Goal: Task Accomplishment & Management: Complete application form

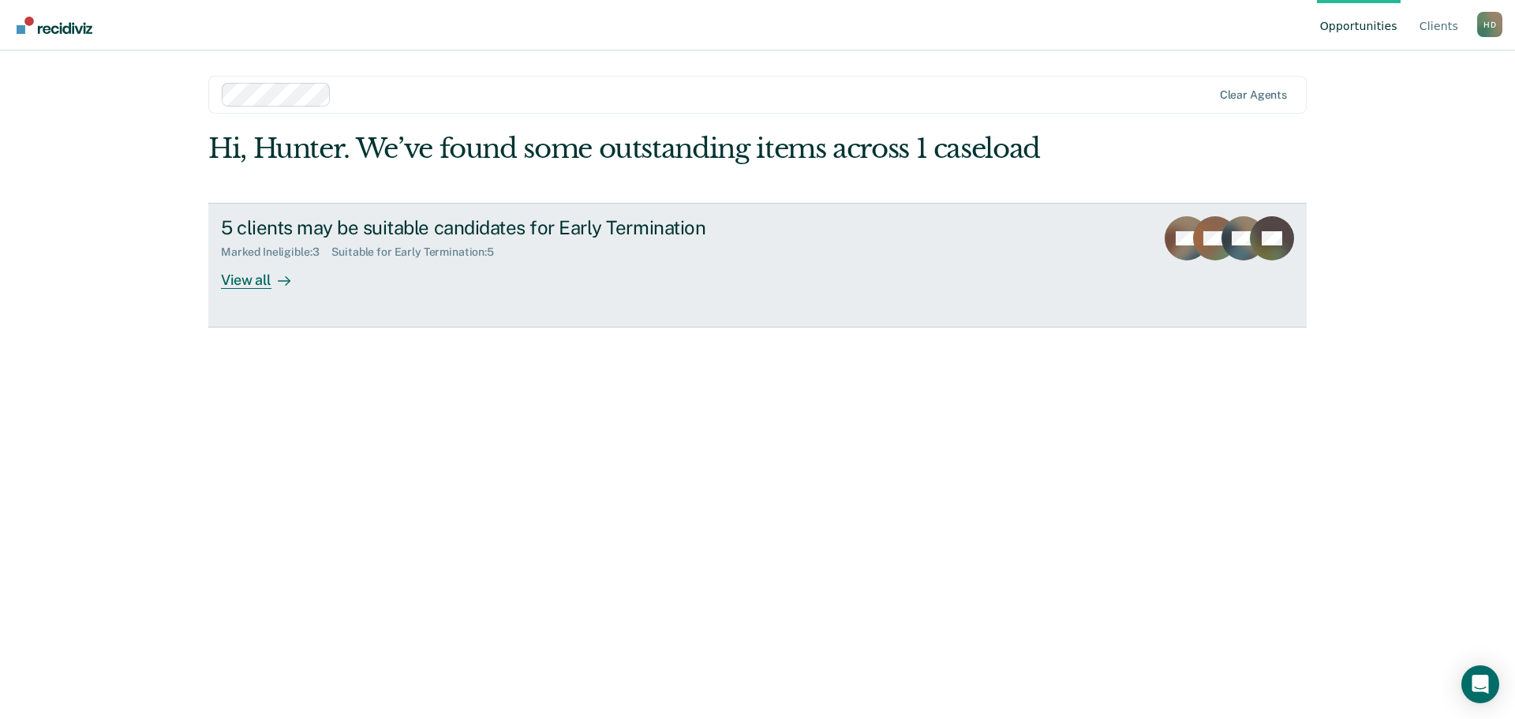
click at [261, 285] on div "View all" at bounding box center [265, 273] width 88 height 31
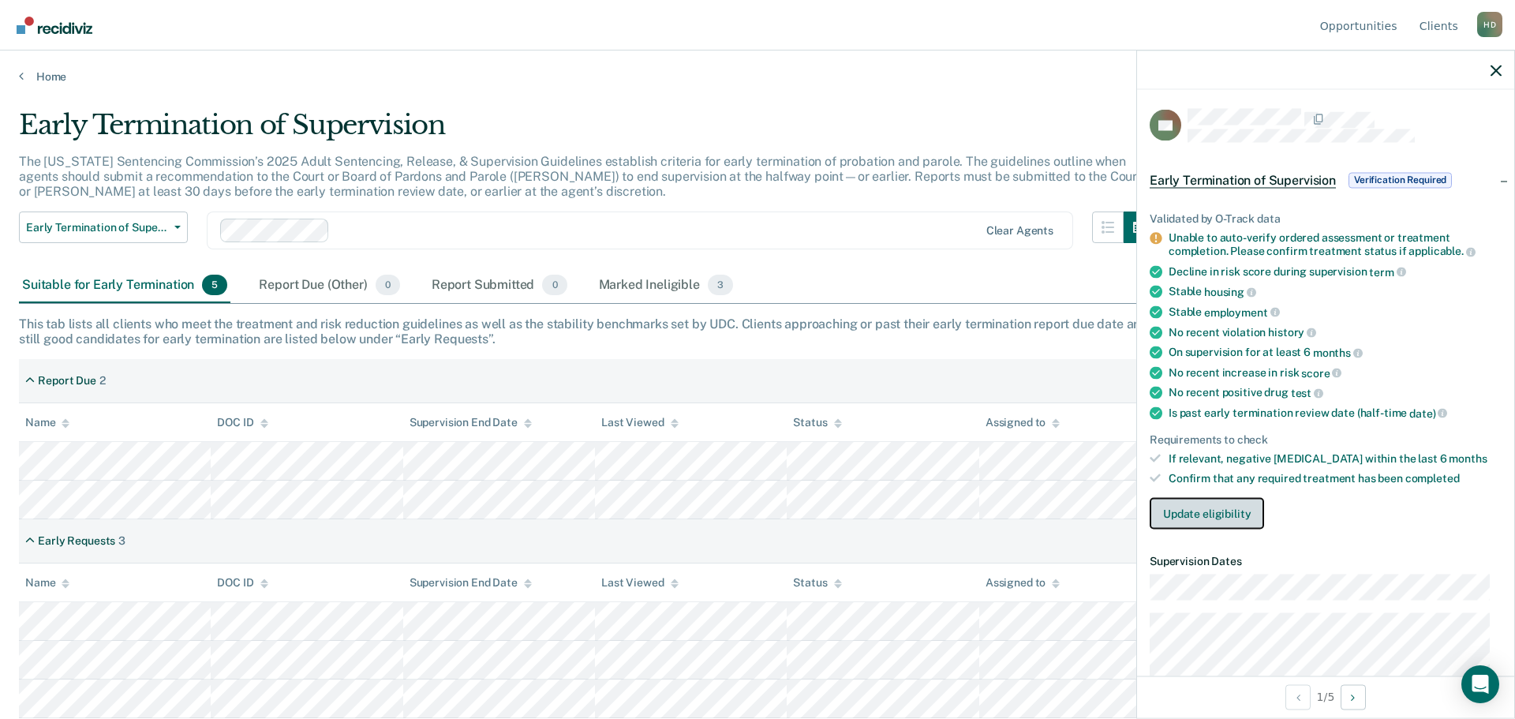
click at [1209, 504] on button "Update eligibility" at bounding box center [1207, 513] width 114 height 32
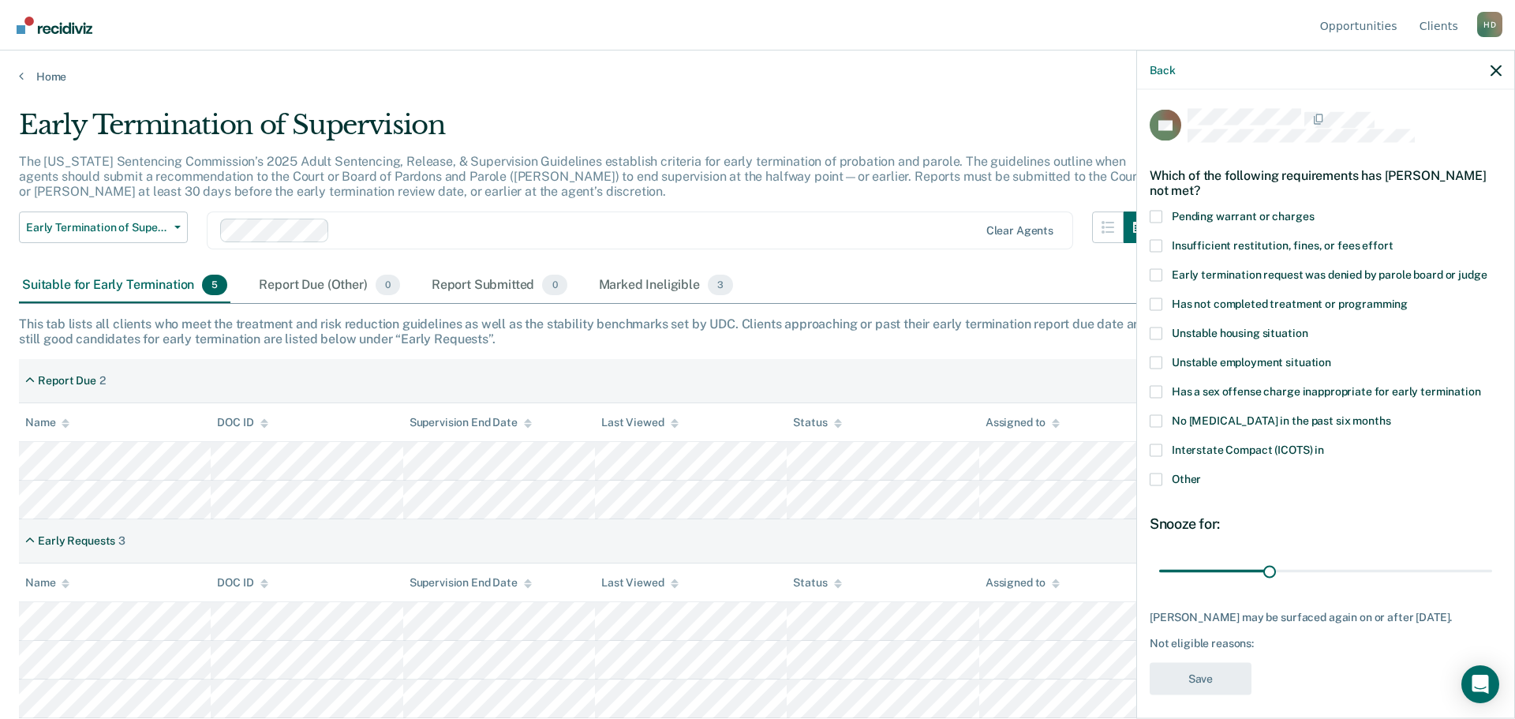
click at [1184, 478] on span "Other" at bounding box center [1186, 478] width 29 height 13
click at [1201, 473] on input "Other" at bounding box center [1201, 473] width 0 height 0
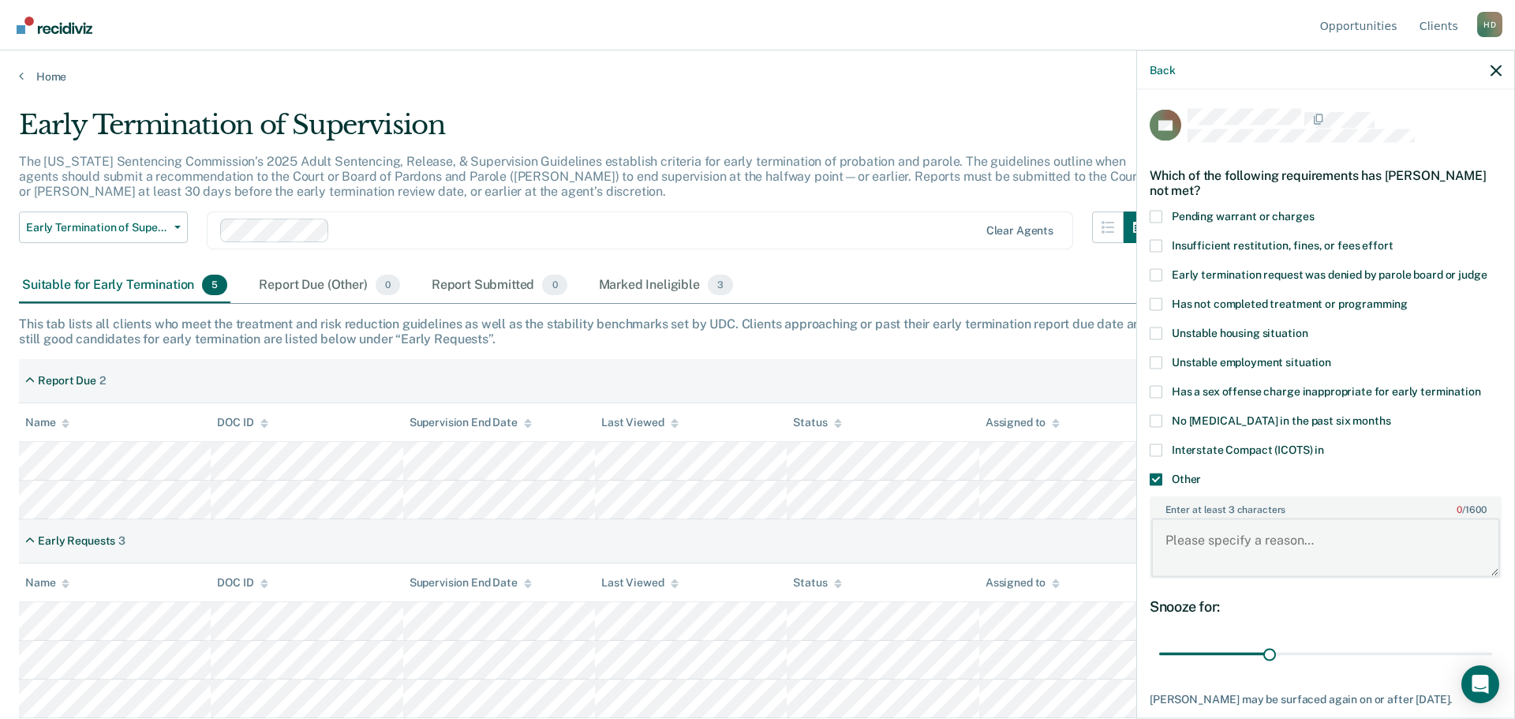
click at [1192, 541] on textarea "Enter at least 3 characters 0 / 1600" at bounding box center [1326, 548] width 349 height 58
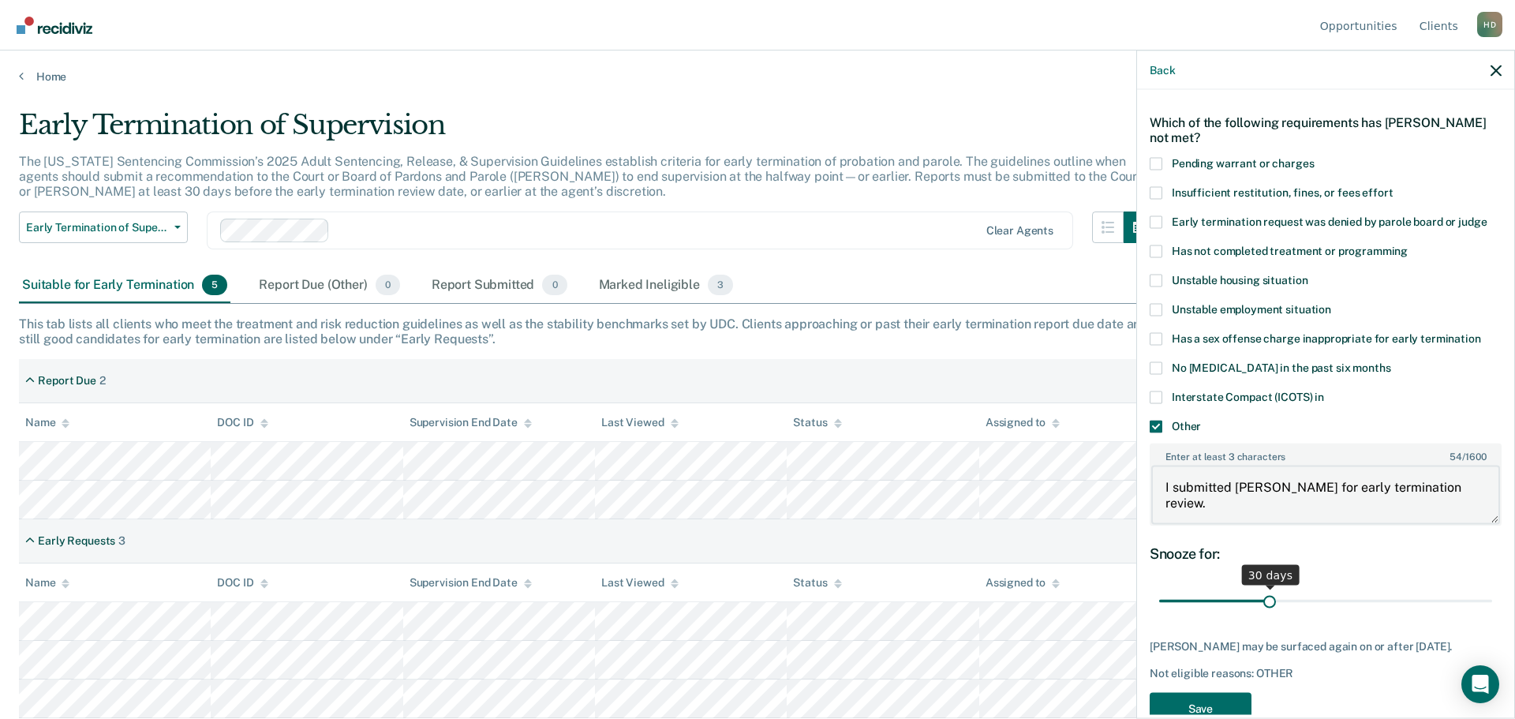
scroll to position [103, 0]
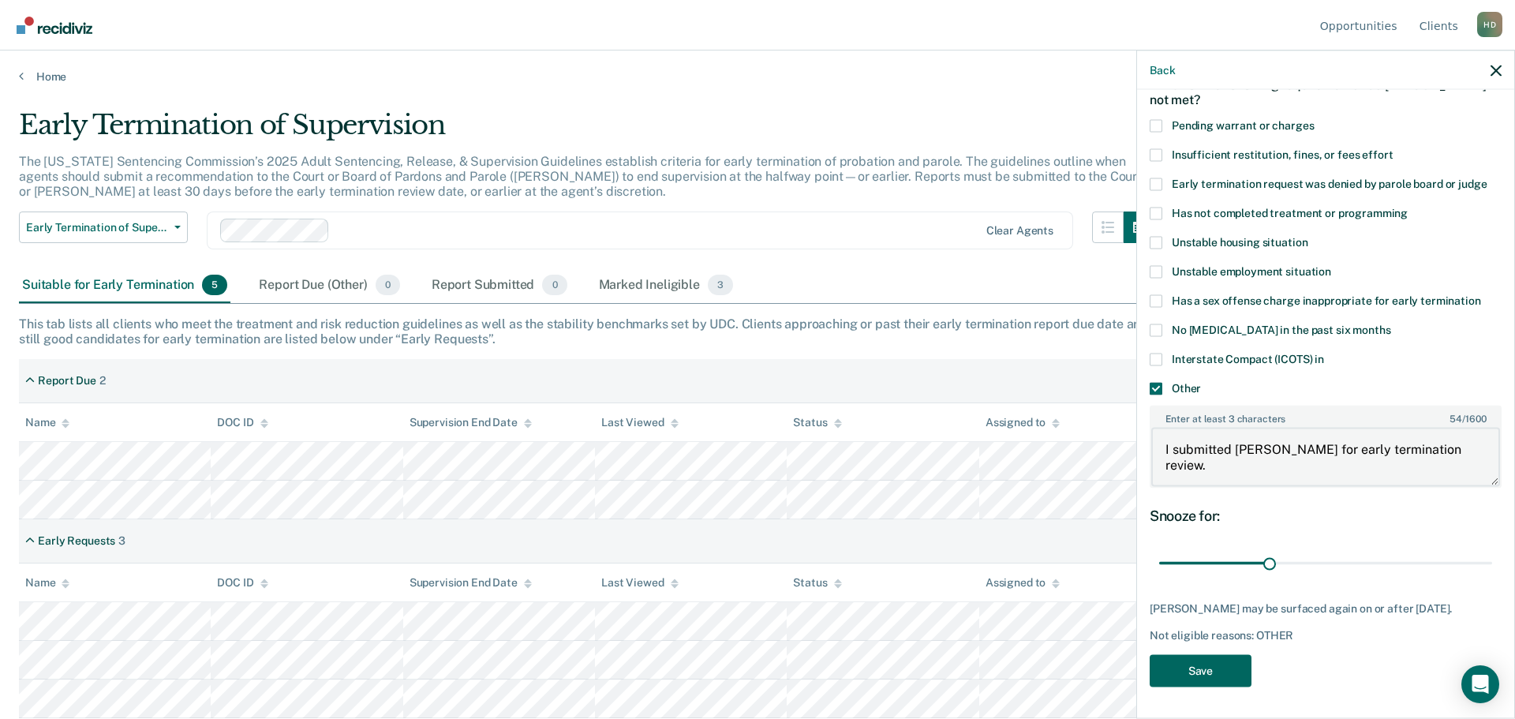
type textarea "I submitted [PERSON_NAME] for early termination review."
click at [1214, 675] on button "Save" at bounding box center [1201, 670] width 102 height 32
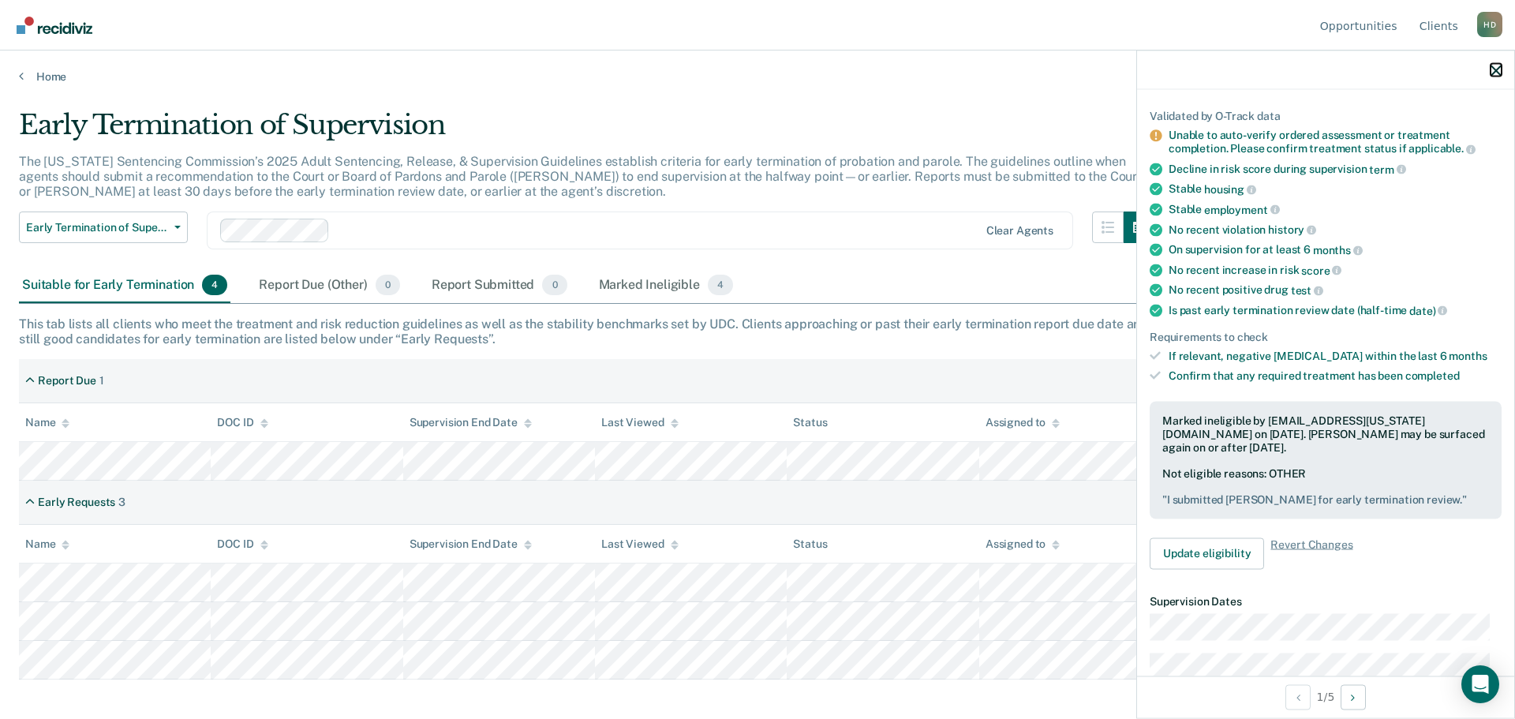
click at [1496, 73] on icon "button" at bounding box center [1496, 70] width 11 height 11
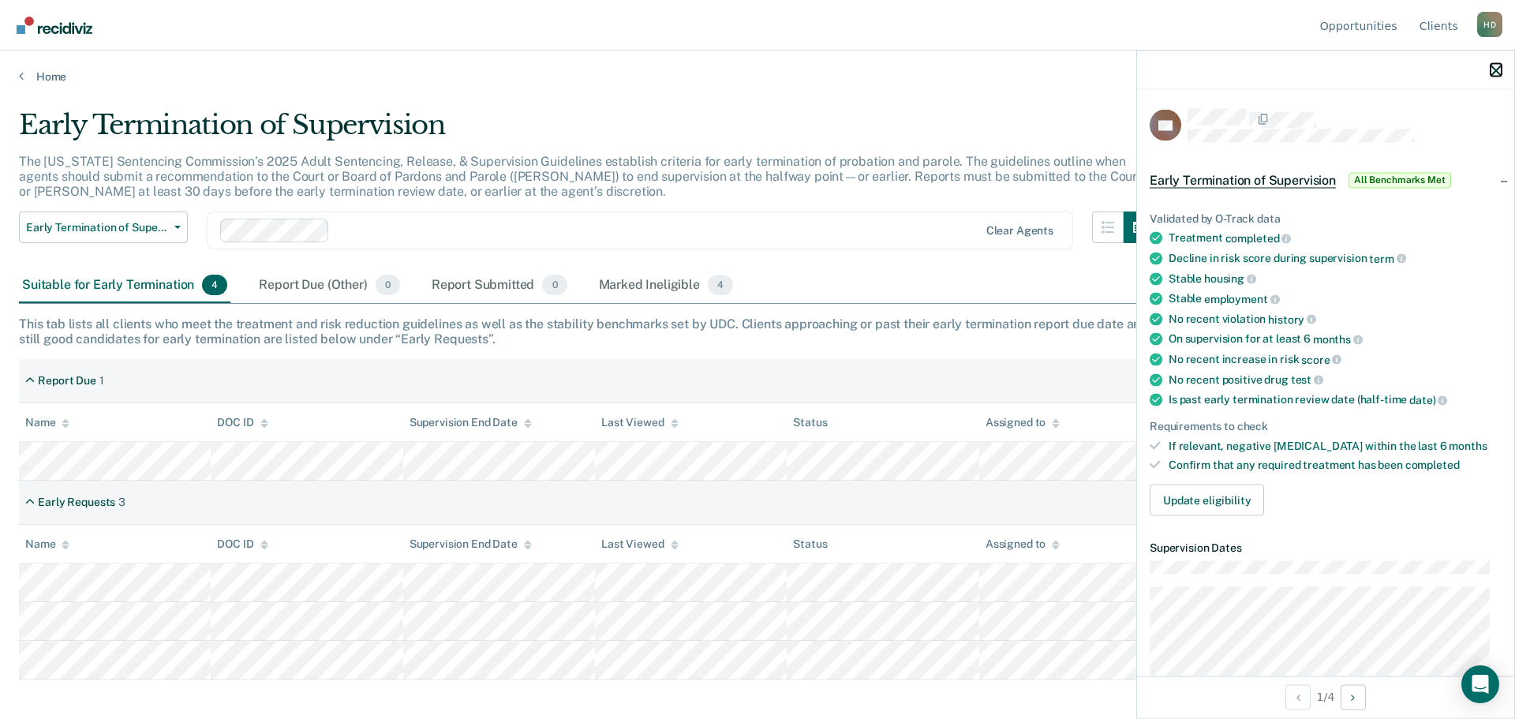
click at [1491, 72] on icon "button" at bounding box center [1496, 70] width 11 height 11
